Goal: Task Accomplishment & Management: Use online tool/utility

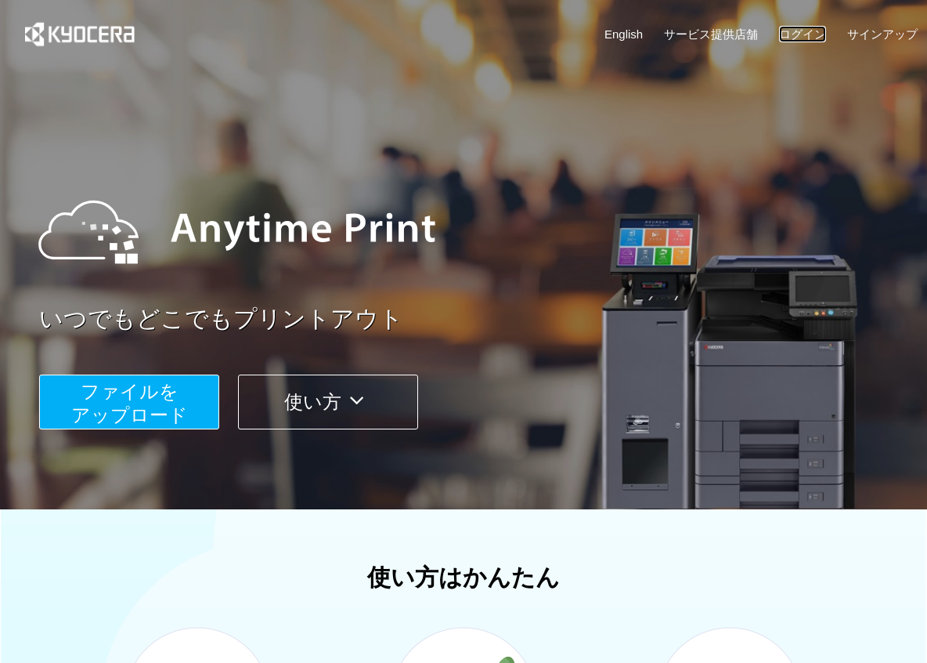
click at [815, 36] on link "ログイン" at bounding box center [802, 34] width 47 height 16
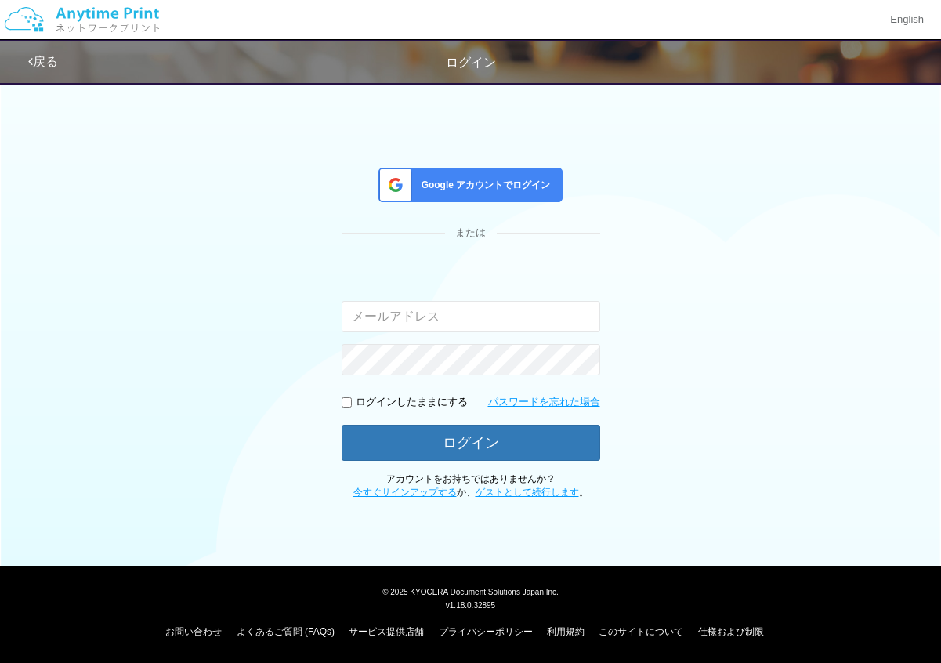
click at [511, 324] on input "email" at bounding box center [471, 316] width 258 height 31
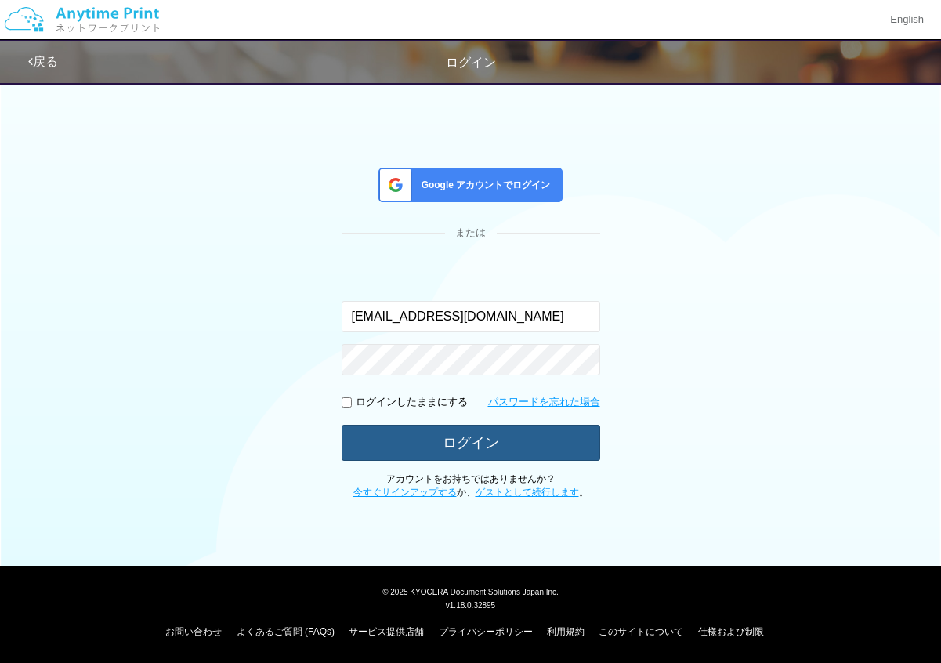
type input "[EMAIL_ADDRESS][DOMAIN_NAME]"
click at [500, 450] on button "ログイン" at bounding box center [471, 442] width 258 height 34
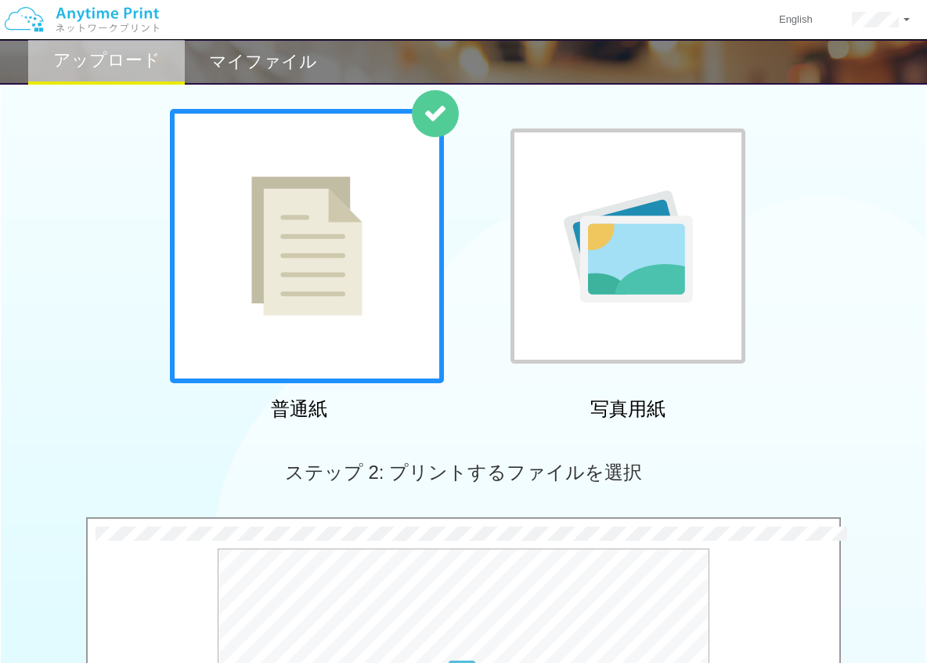
scroll to position [416, 0]
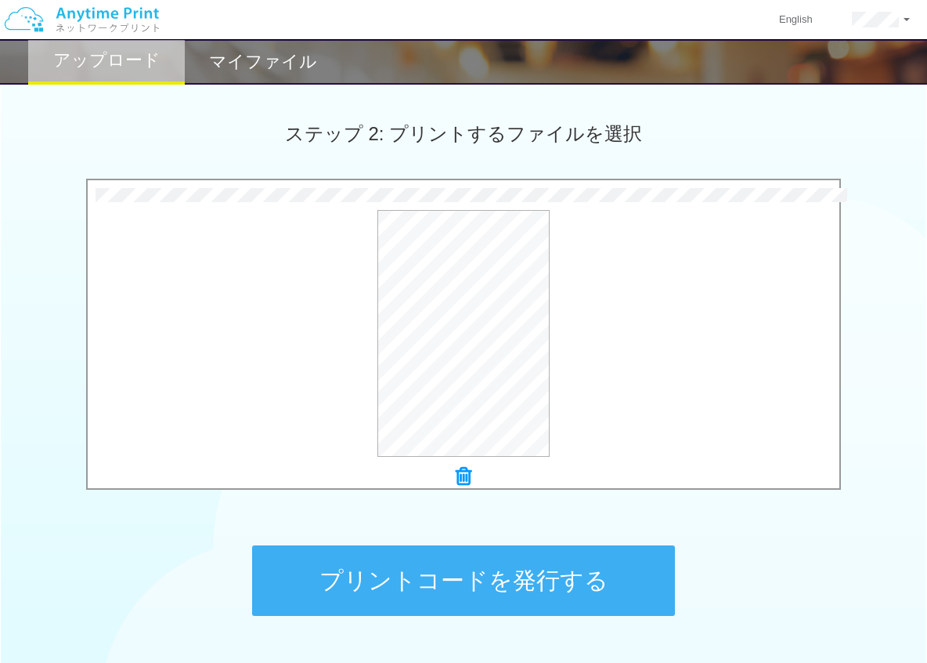
click at [520, 562] on button "プリントコードを発行する" at bounding box center [463, 580] width 423 height 70
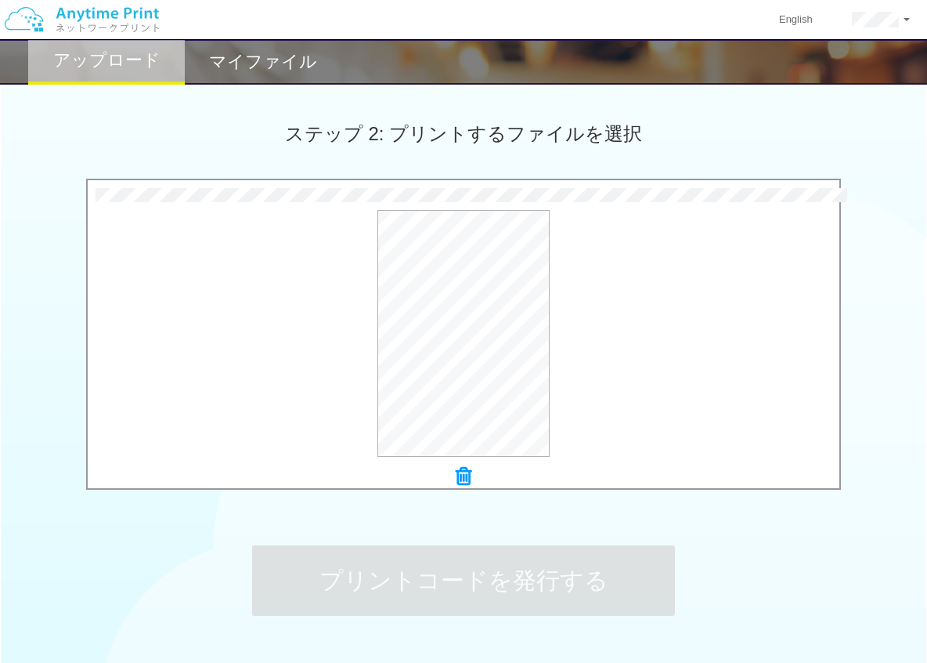
scroll to position [0, 0]
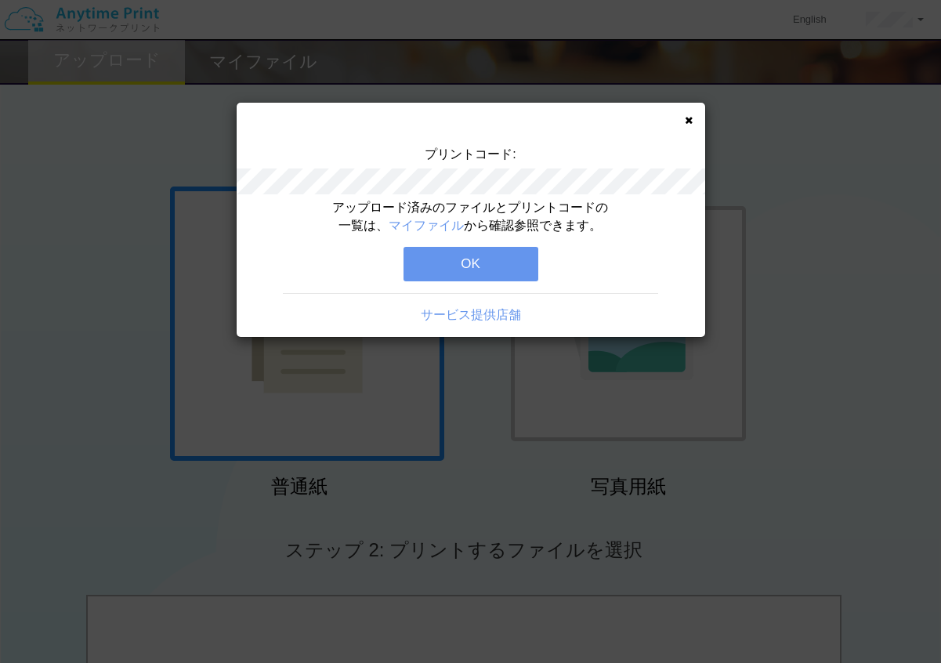
click at [444, 255] on button "OK" at bounding box center [470, 264] width 135 height 34
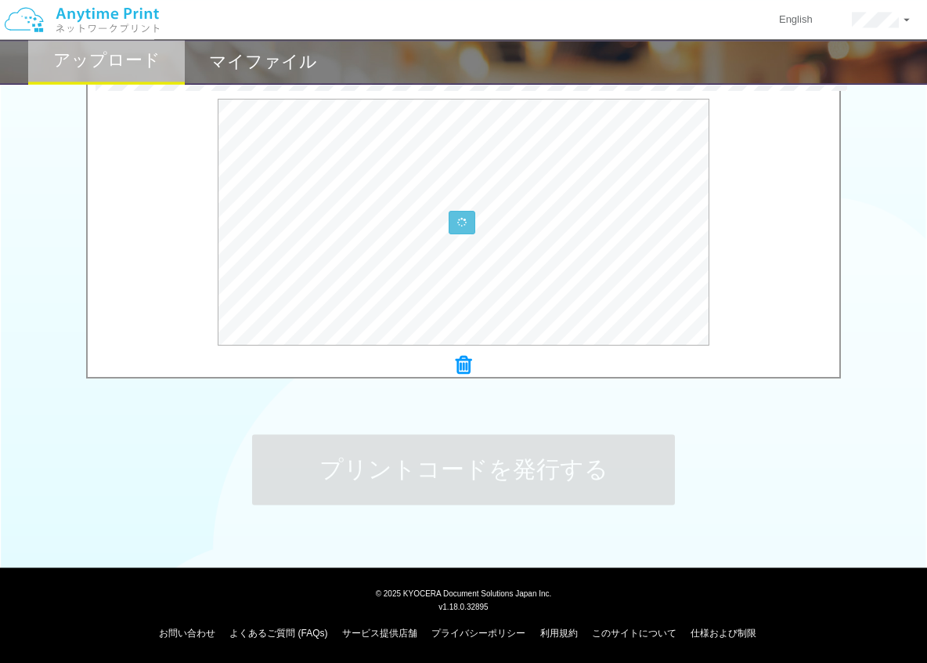
scroll to position [529, 0]
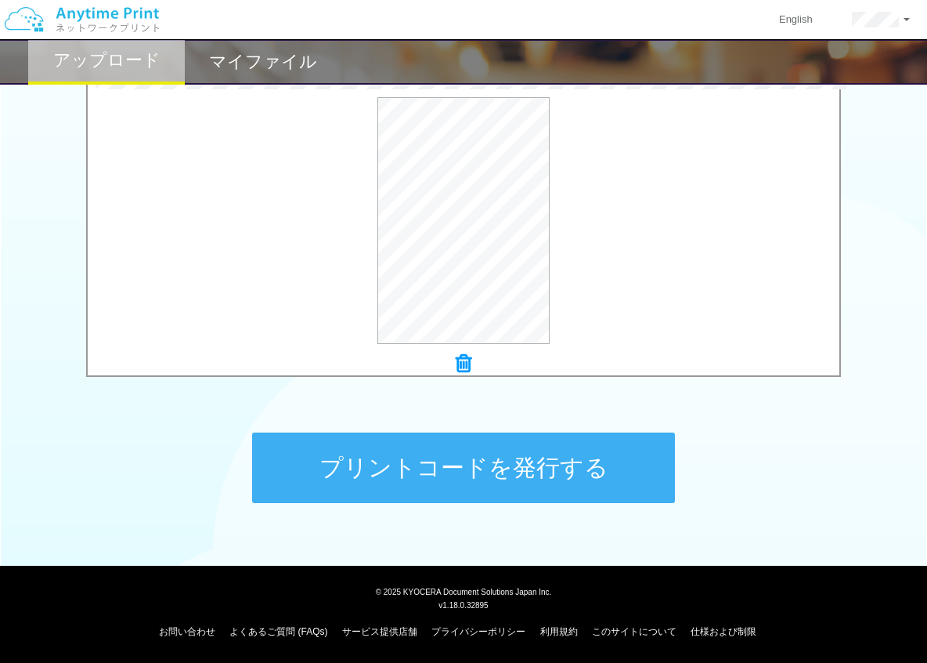
click at [491, 487] on button "プリントコードを発行する" at bounding box center [463, 467] width 423 height 70
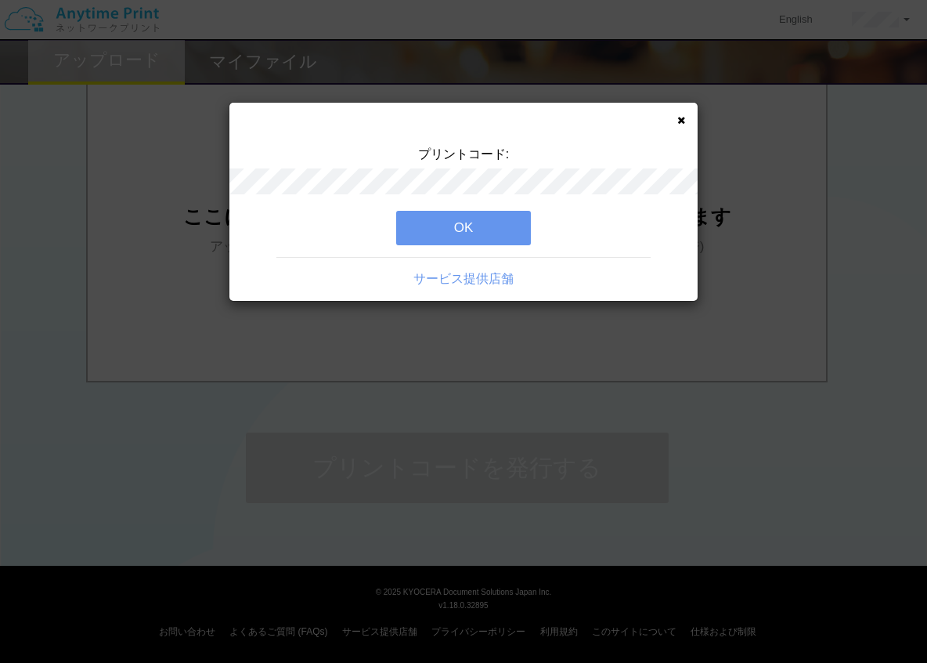
scroll to position [0, 0]
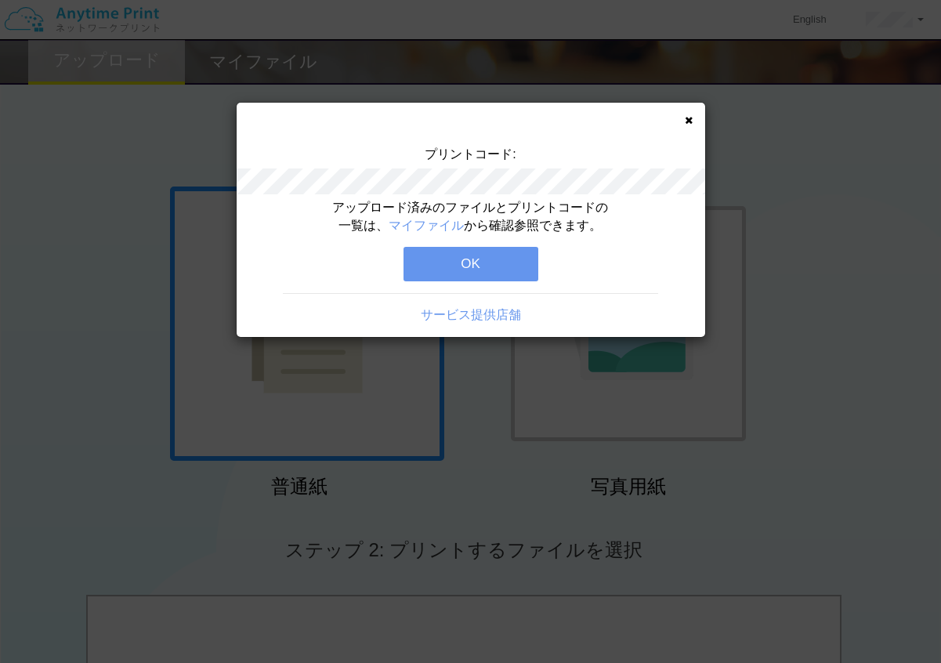
click at [454, 249] on button "OK" at bounding box center [470, 264] width 135 height 34
click at [453, 258] on button "OK" at bounding box center [470, 264] width 135 height 34
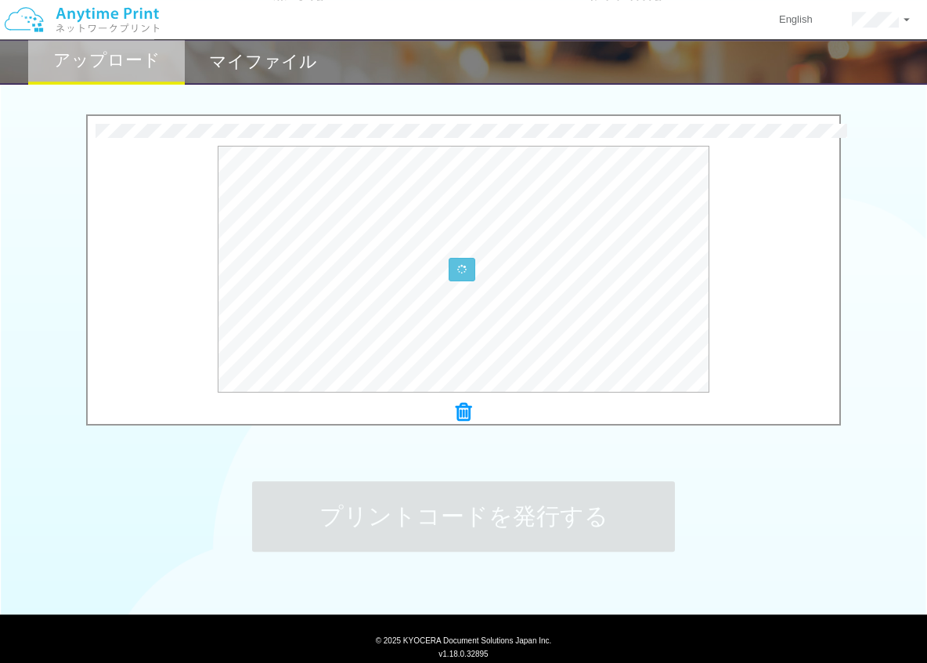
scroll to position [529, 0]
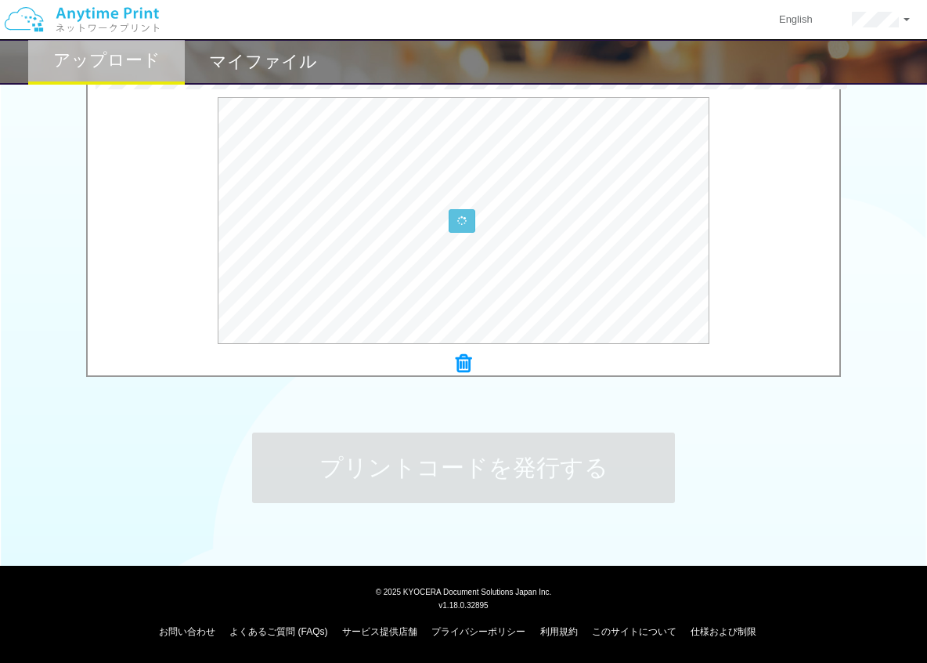
click at [463, 491] on button "プリントコードを発行する" at bounding box center [463, 467] width 423 height 70
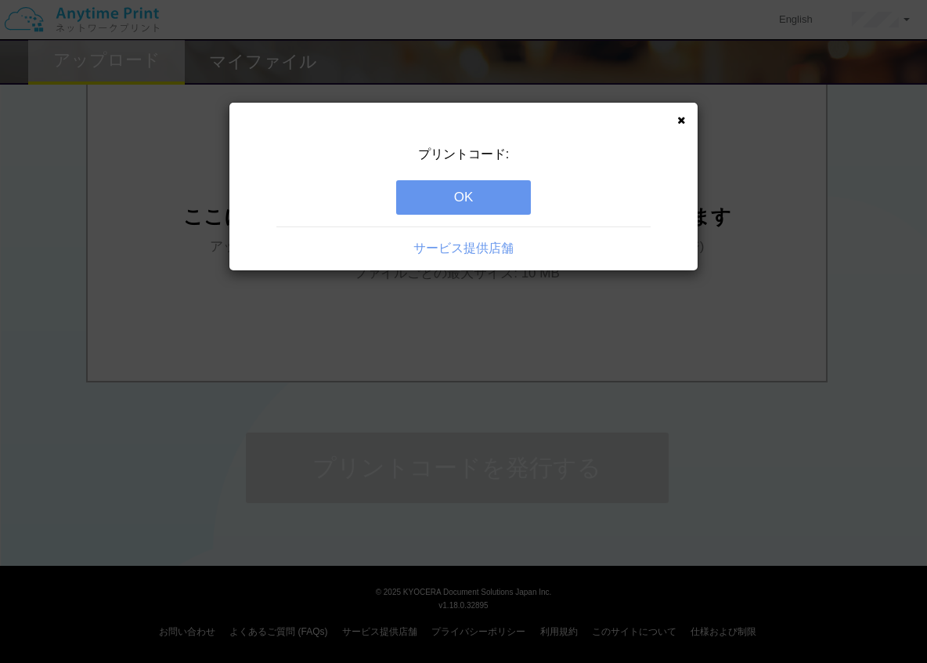
scroll to position [0, 0]
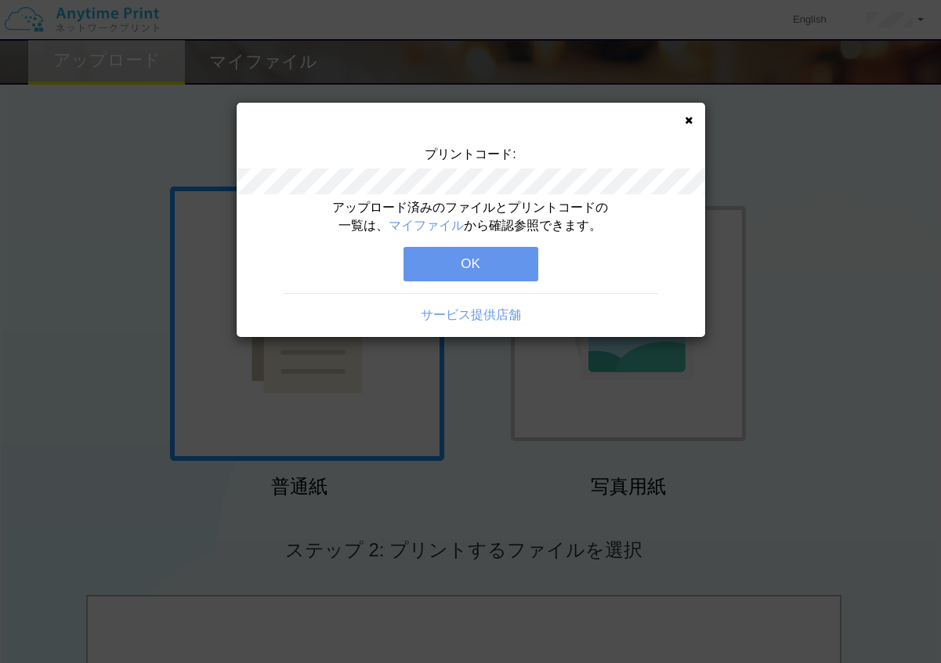
click at [483, 260] on button "OK" at bounding box center [470, 264] width 135 height 34
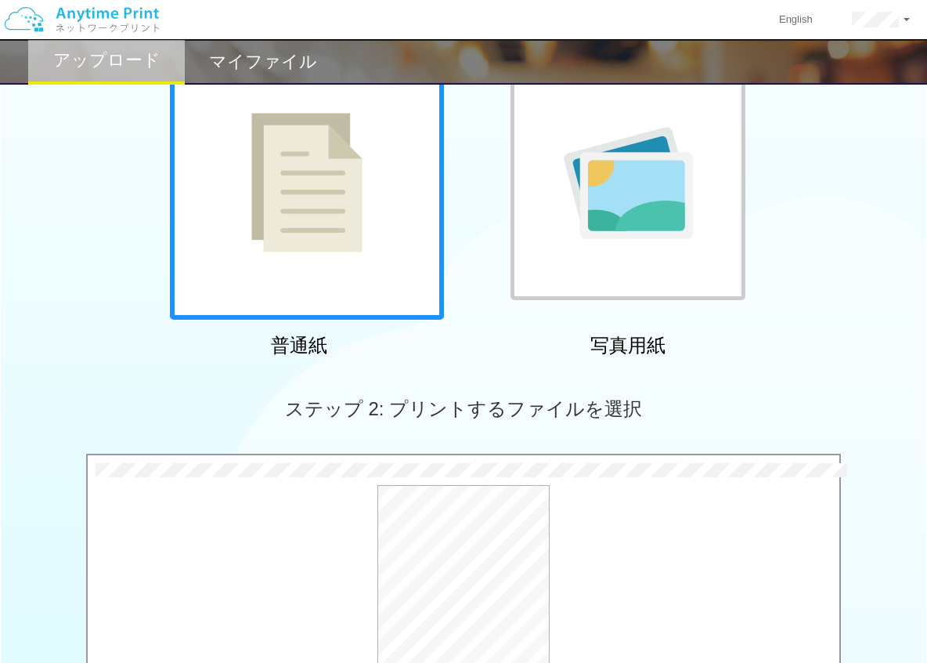
scroll to position [529, 0]
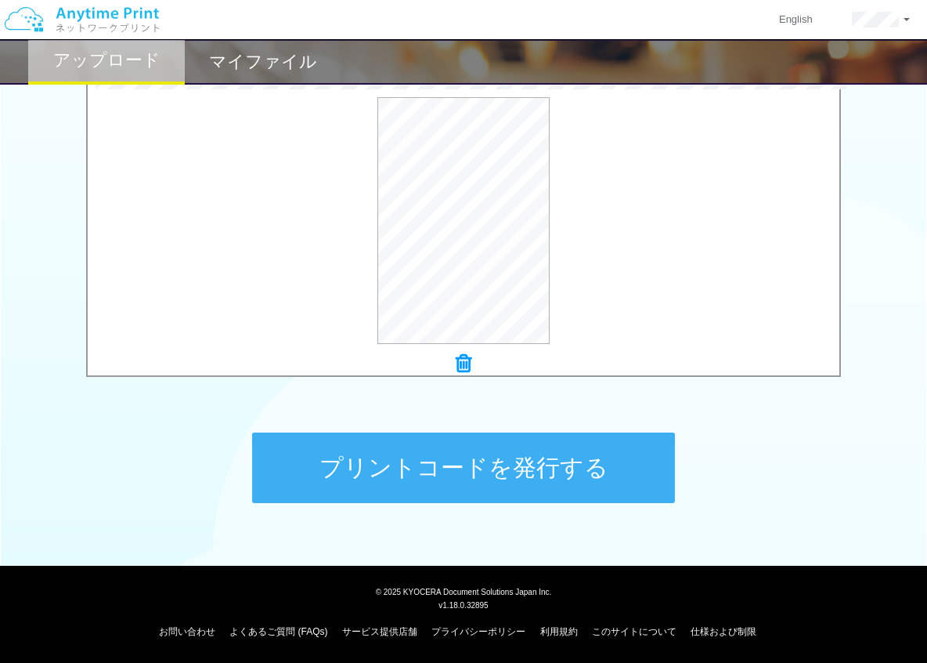
click at [465, 463] on button "プリントコードを発行する" at bounding box center [463, 467] width 423 height 70
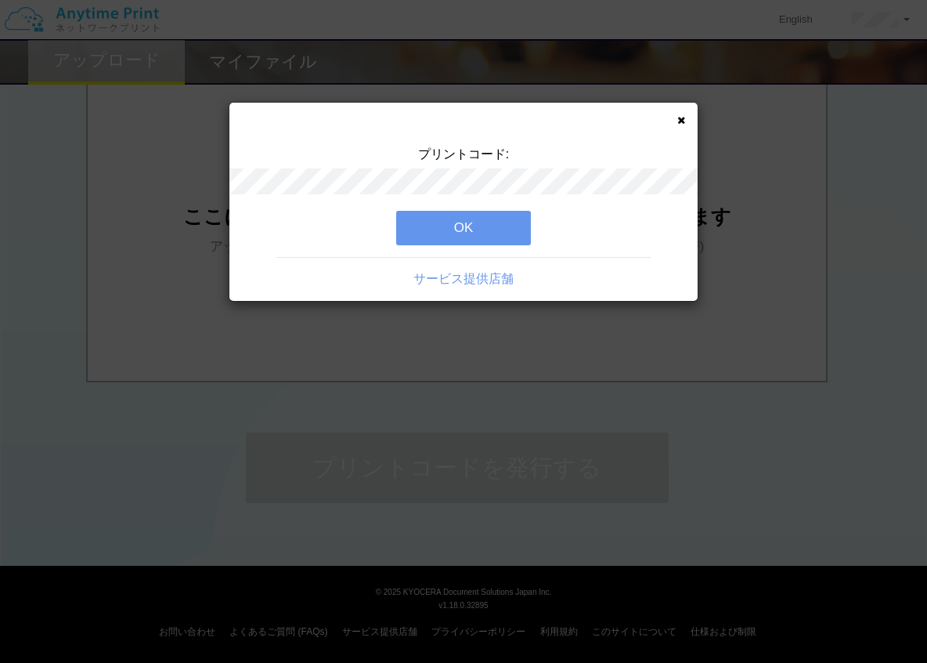
scroll to position [0, 0]
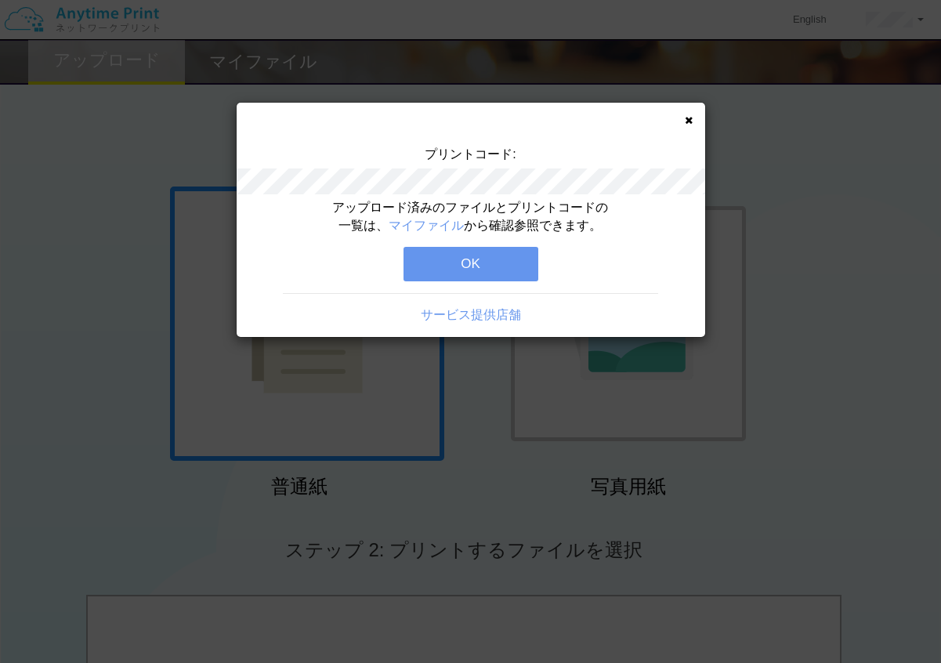
click at [460, 273] on button "OK" at bounding box center [470, 264] width 135 height 34
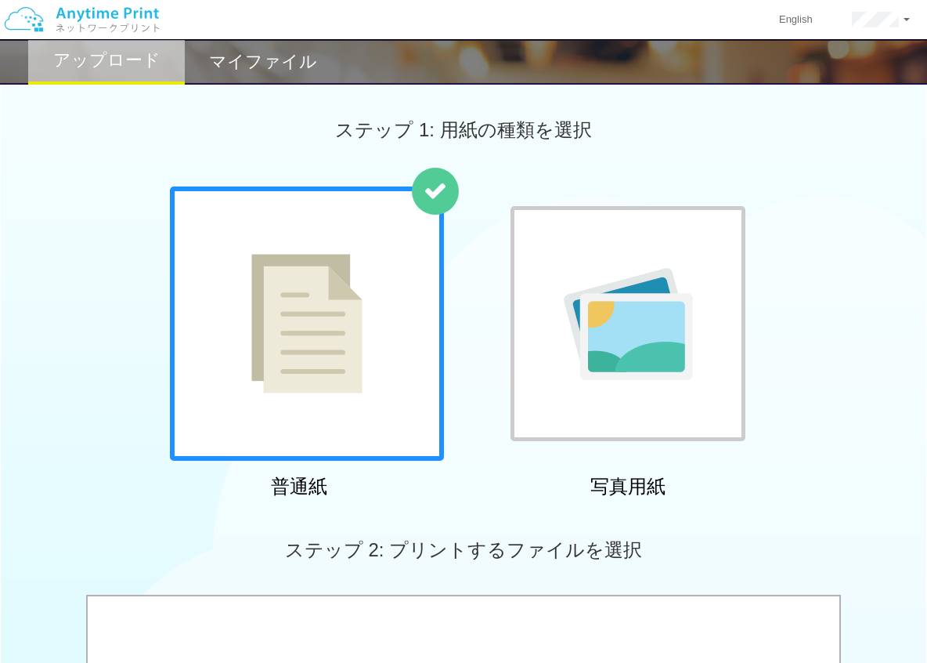
click at [600, 334] on img at bounding box center [628, 324] width 129 height 112
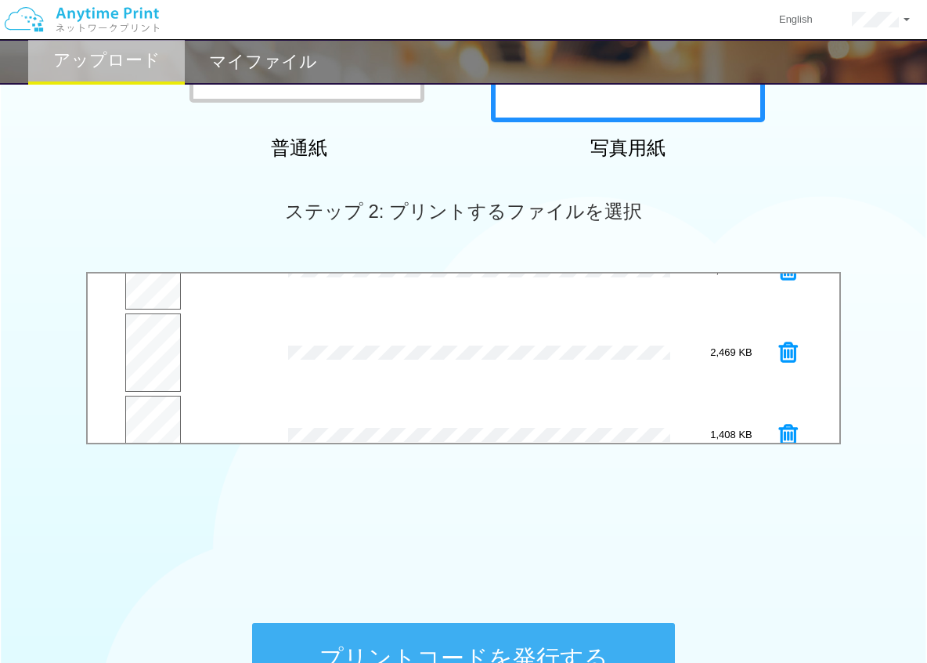
scroll to position [657, 0]
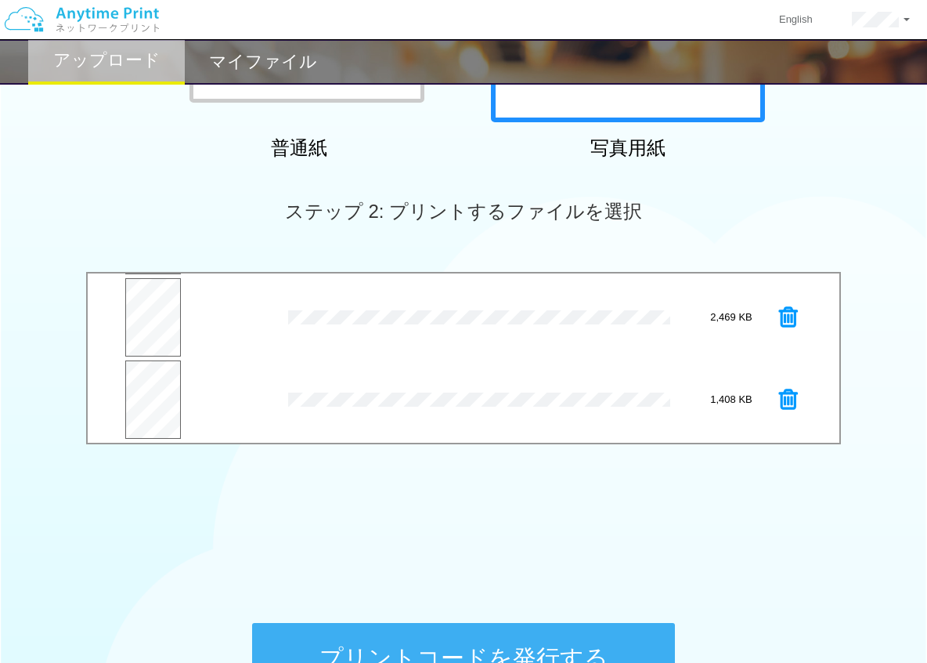
click at [779, 403] on icon at bounding box center [788, 399] width 19 height 23
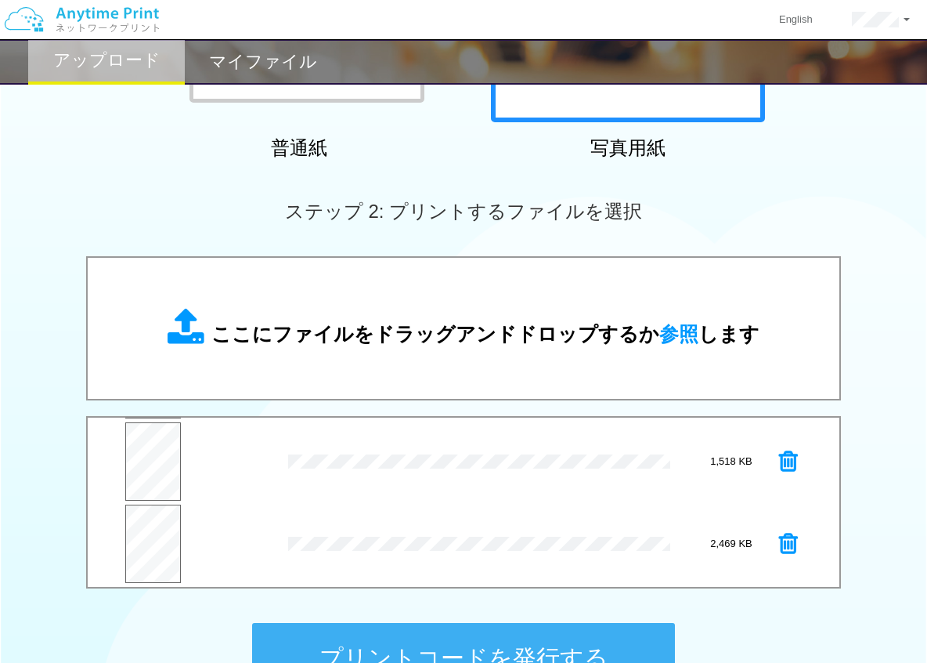
scroll to position [451, 0]
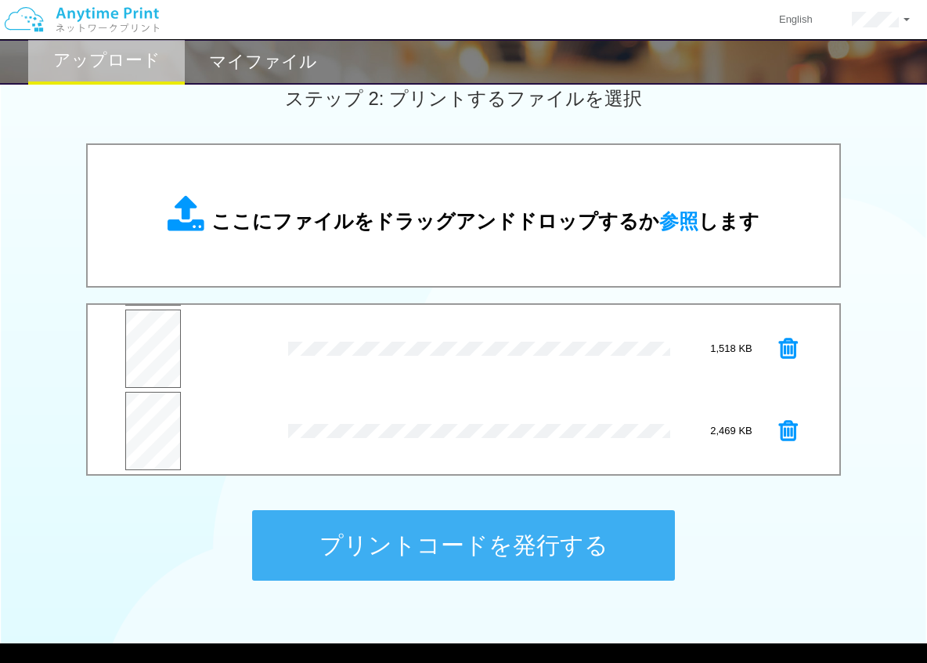
click at [527, 555] on button "プリントコードを発行する" at bounding box center [463, 545] width 423 height 70
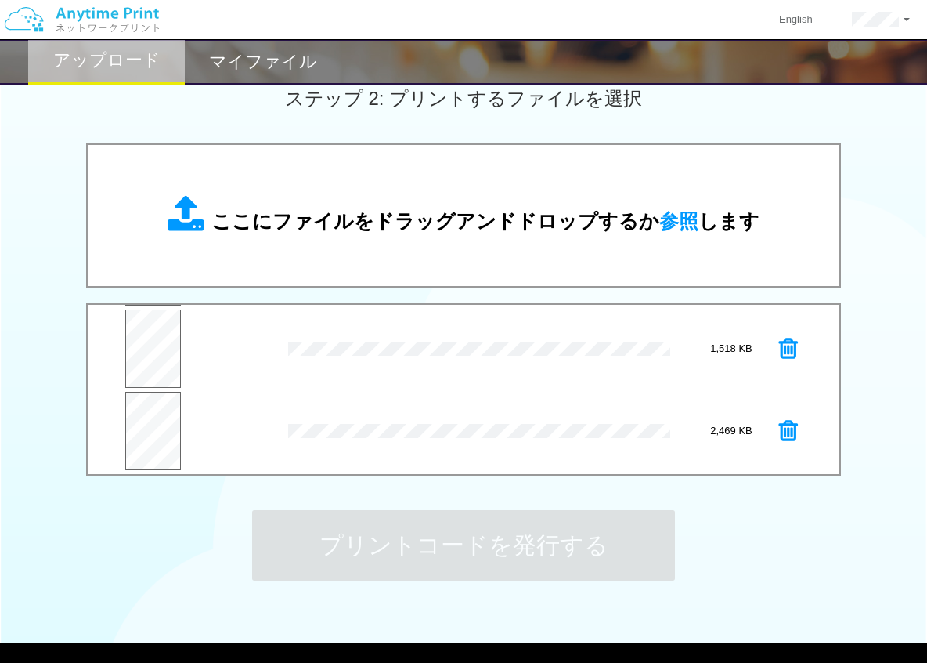
scroll to position [0, 0]
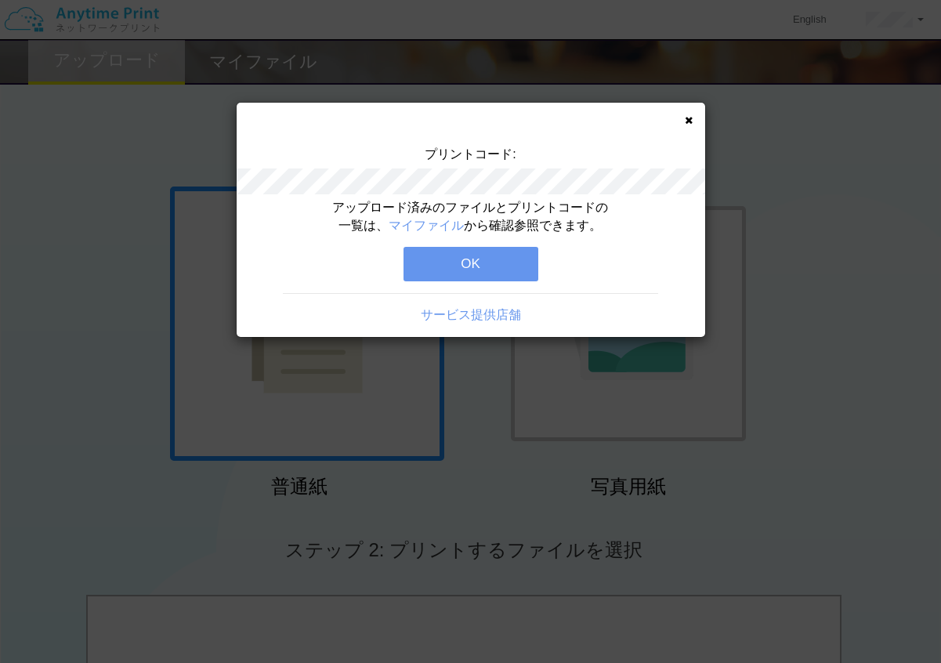
click at [429, 263] on button "OK" at bounding box center [470, 264] width 135 height 34
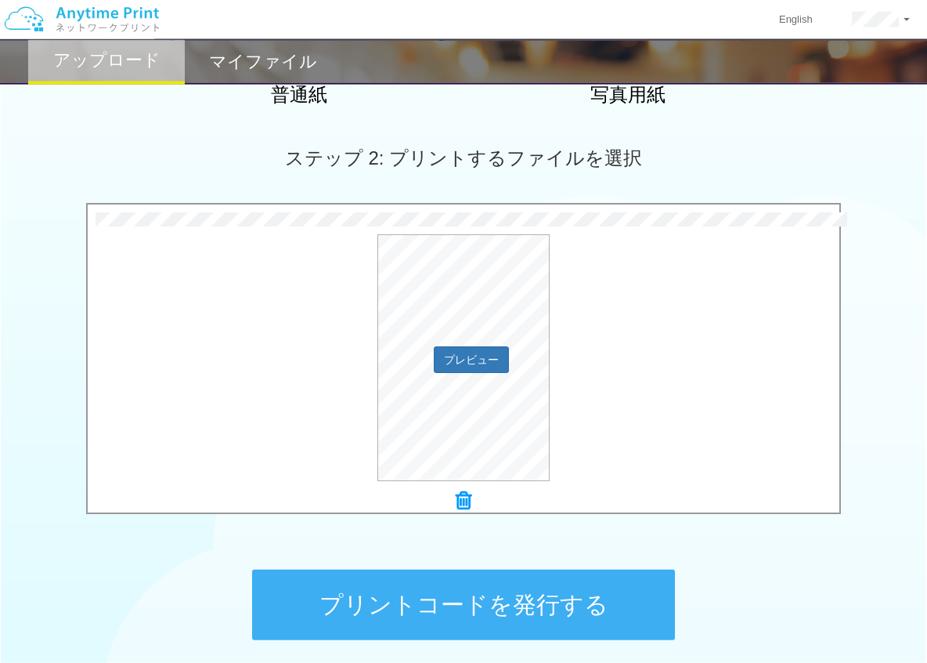
scroll to position [78, 0]
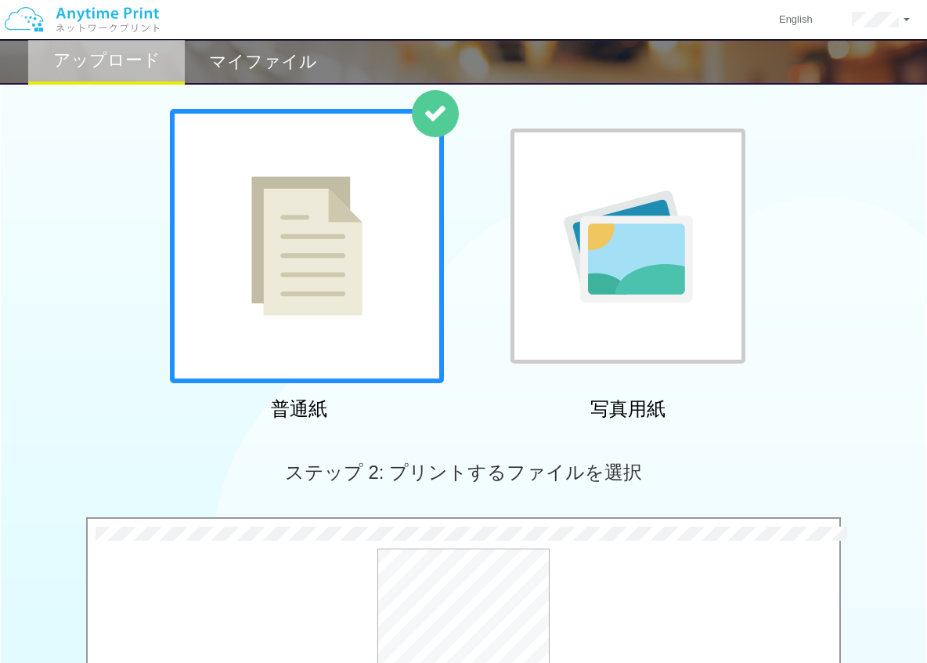
click at [654, 302] on img at bounding box center [628, 246] width 129 height 112
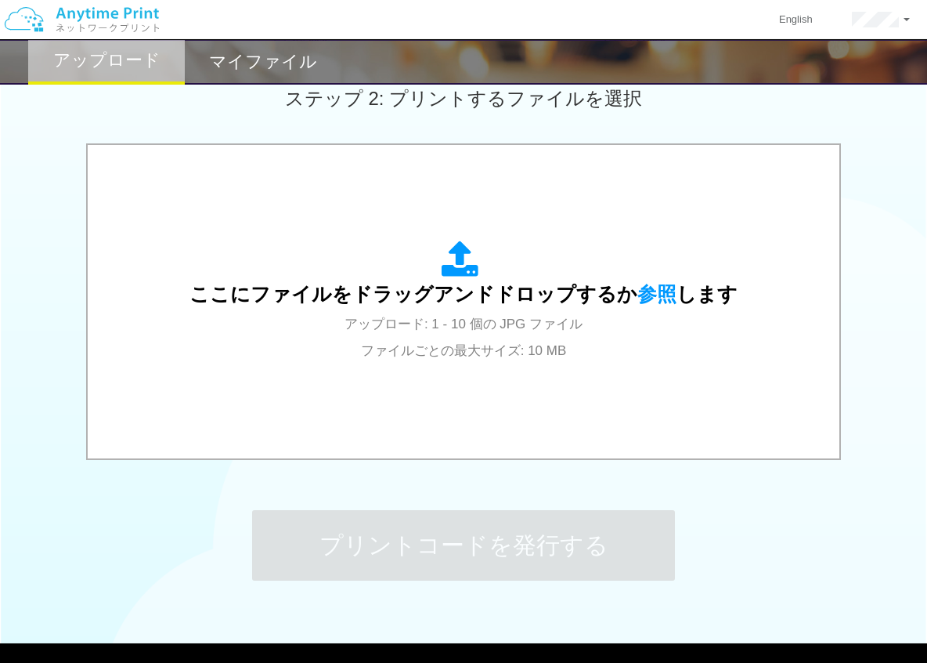
scroll to position [529, 0]
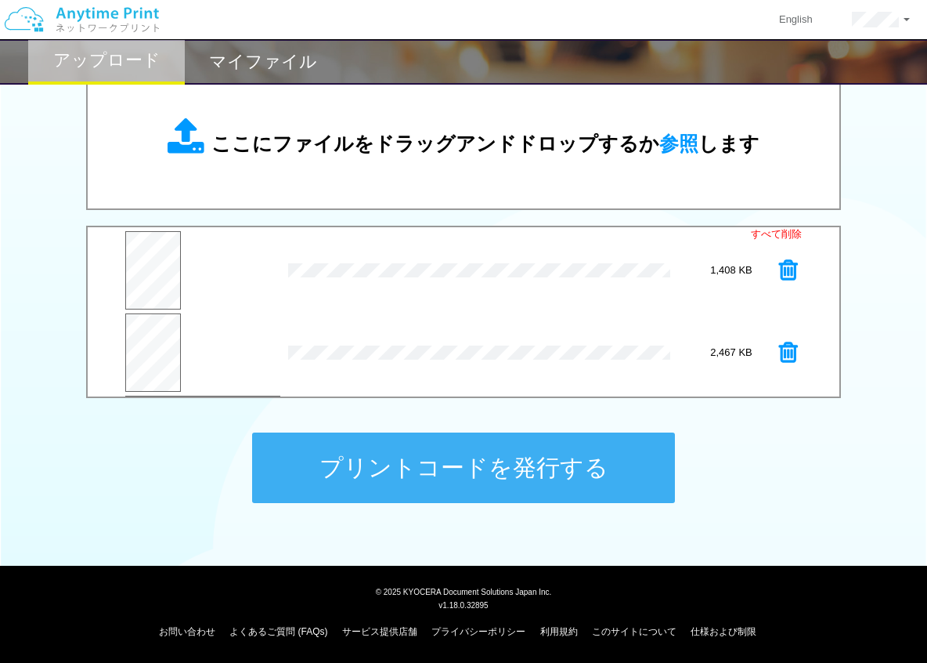
click at [696, 421] on div "プリントコードを発行する" at bounding box center [464, 467] width 470 height 164
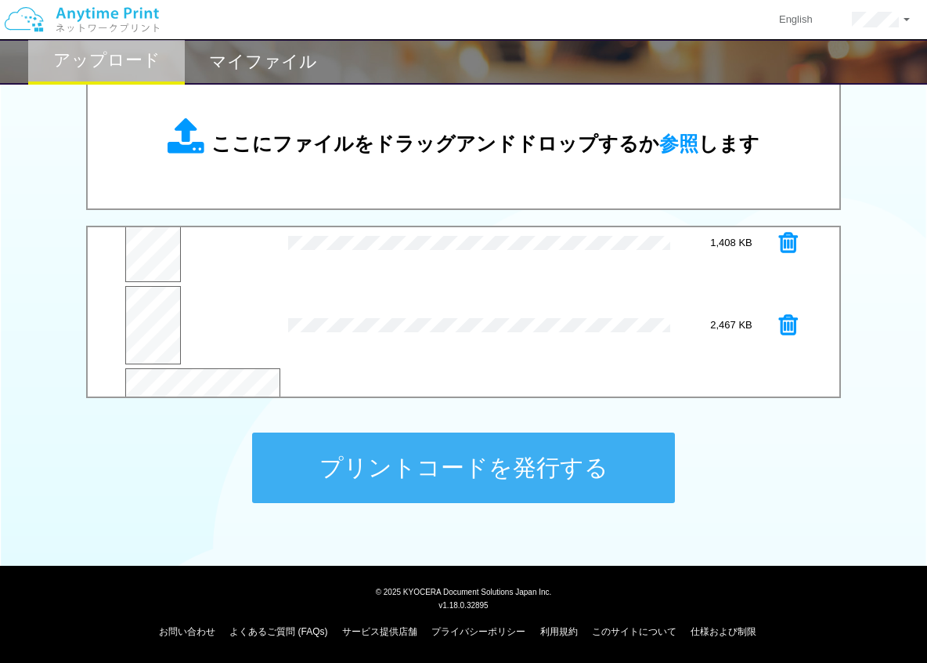
scroll to position [0, 0]
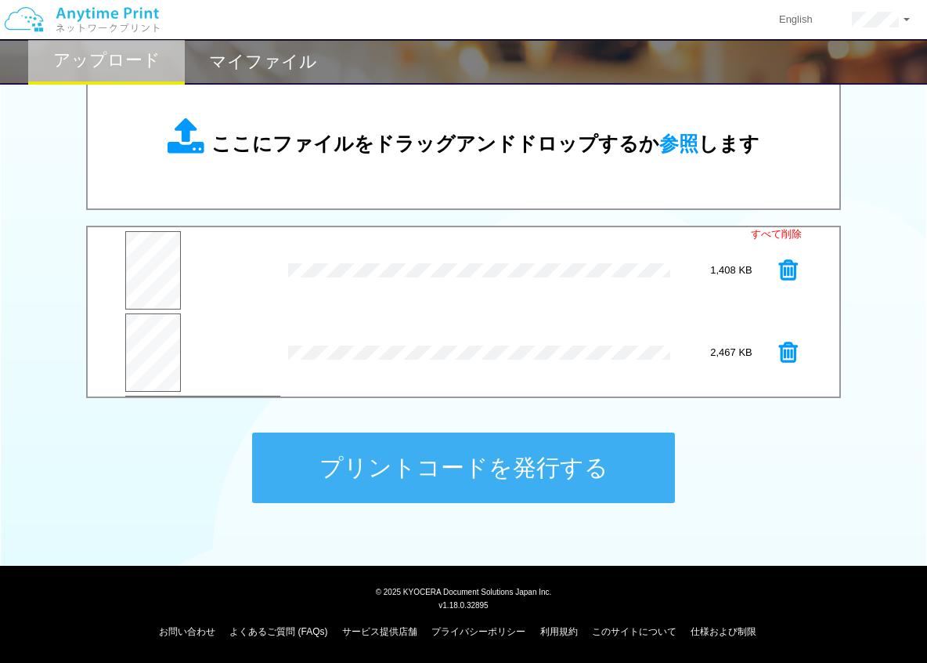
click at [465, 497] on button "プリントコードを発行する" at bounding box center [463, 467] width 423 height 70
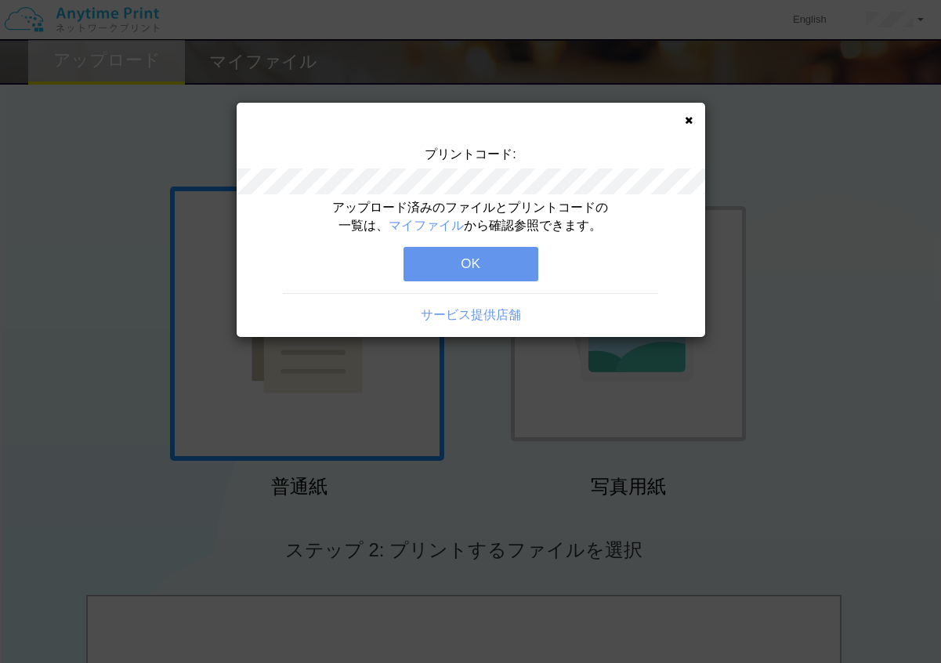
click at [456, 270] on button "OK" at bounding box center [470, 264] width 135 height 34
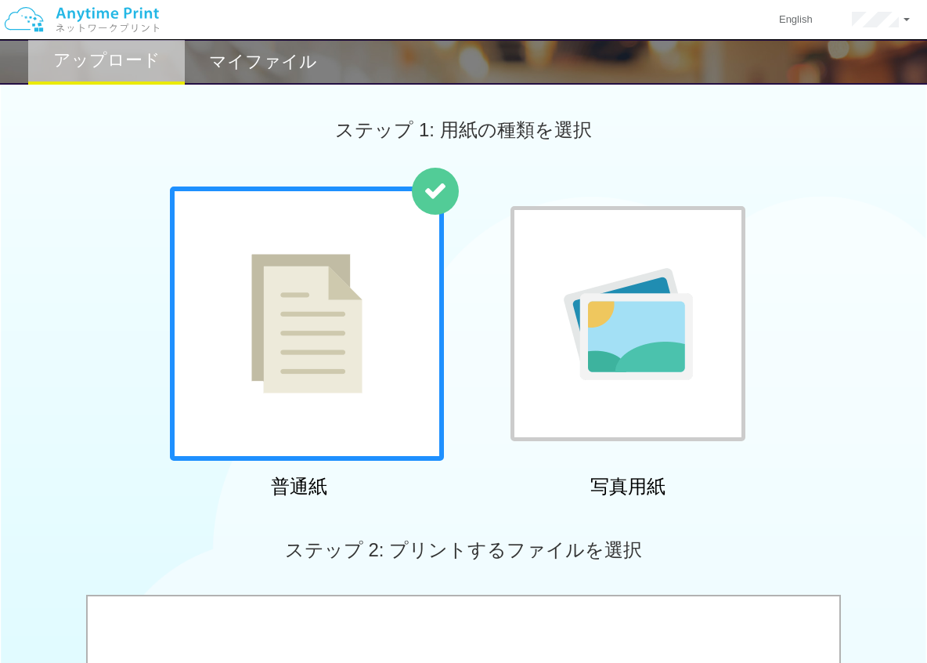
click at [224, 49] on div "マイファイル" at bounding box center [263, 61] width 157 height 45
